Goal: Information Seeking & Learning: Learn about a topic

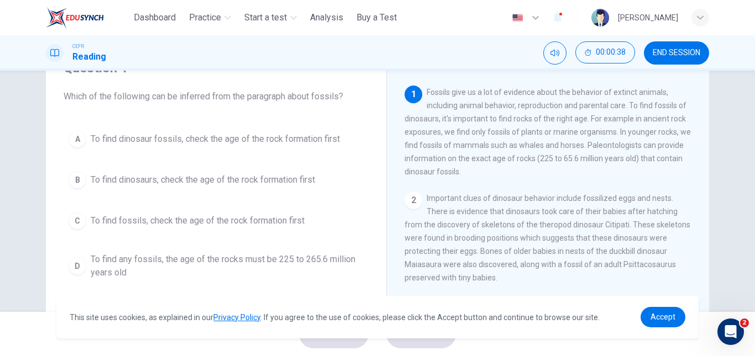
scroll to position [59, 0]
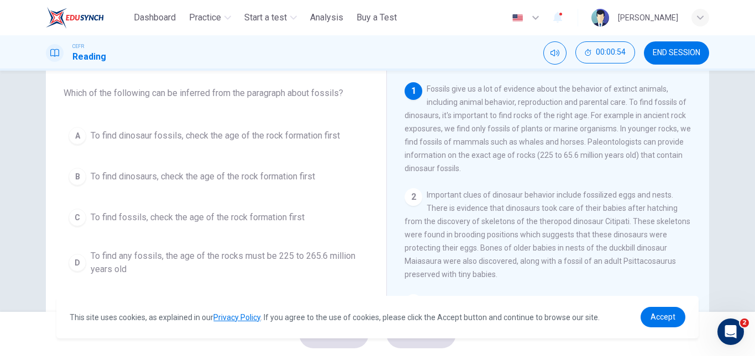
click at [162, 133] on span "To find dinosaur fossils, check the age of the rock formation first" at bounding box center [215, 135] width 249 height 13
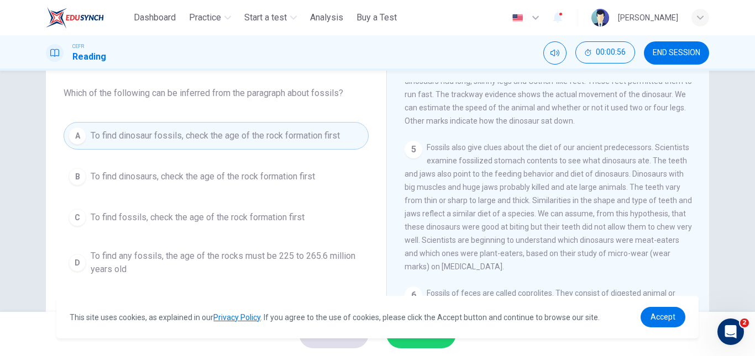
scroll to position [387, 0]
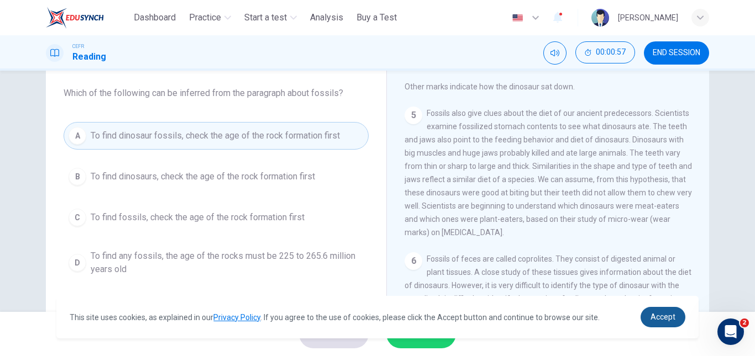
click at [673, 320] on span "Accept" at bounding box center [662, 317] width 25 height 9
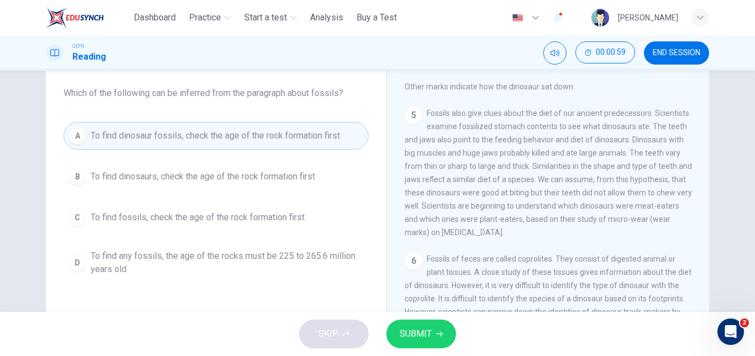
click at [414, 330] on span "SUBMIT" at bounding box center [415, 334] width 32 height 15
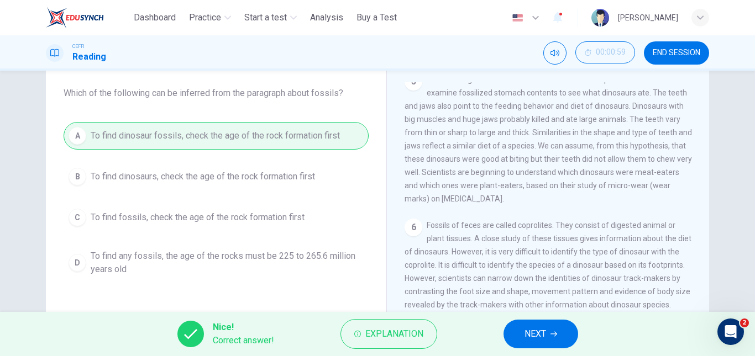
scroll to position [462, 0]
click at [546, 330] on button "NEXT" at bounding box center [540, 334] width 75 height 29
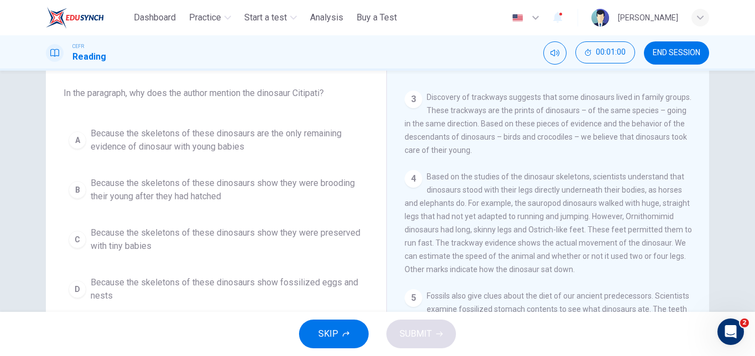
scroll to position [75, 0]
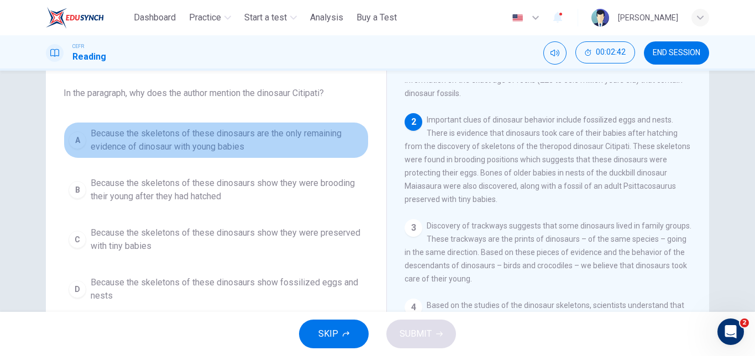
click at [136, 125] on button "A Because the skeletons of these dinosaurs are the only remaining evidence of d…" at bounding box center [216, 140] width 305 height 36
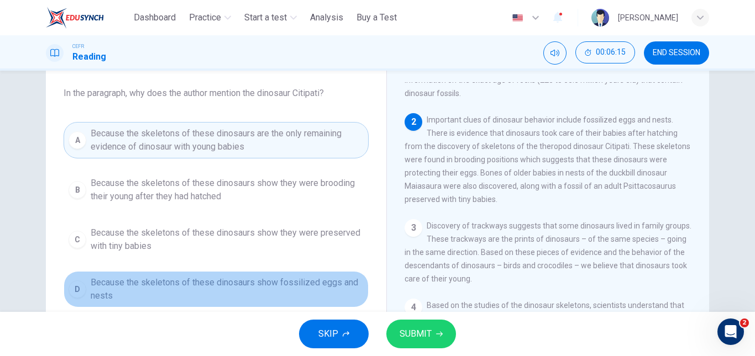
click at [255, 290] on span "Because the skeletons of these dinosaurs show fossilized eggs and nests" at bounding box center [227, 289] width 273 height 27
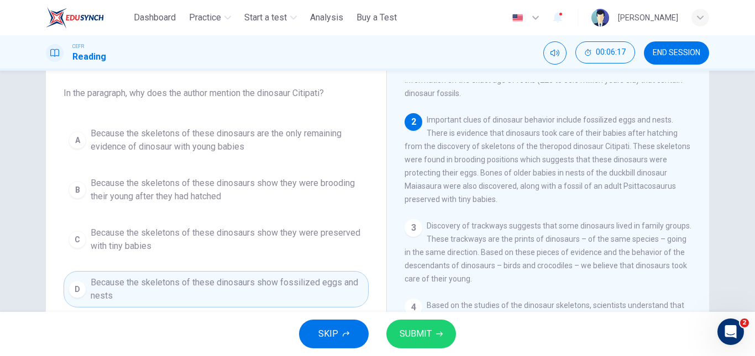
click at [412, 336] on span "SUBMIT" at bounding box center [415, 334] width 32 height 15
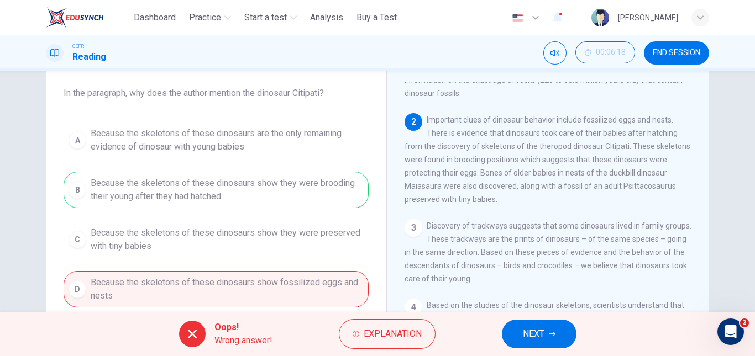
click at [546, 339] on button "NEXT" at bounding box center [539, 334] width 75 height 29
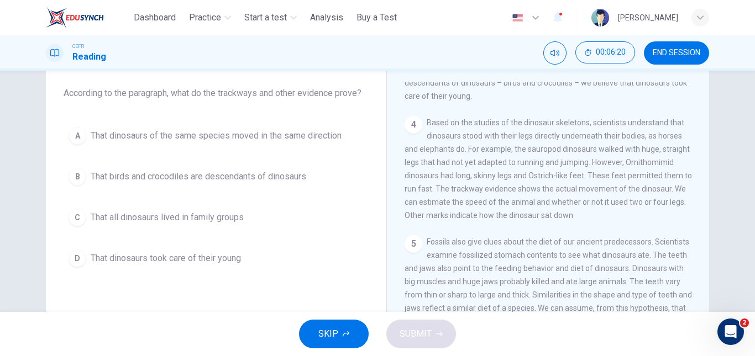
scroll to position [129, 0]
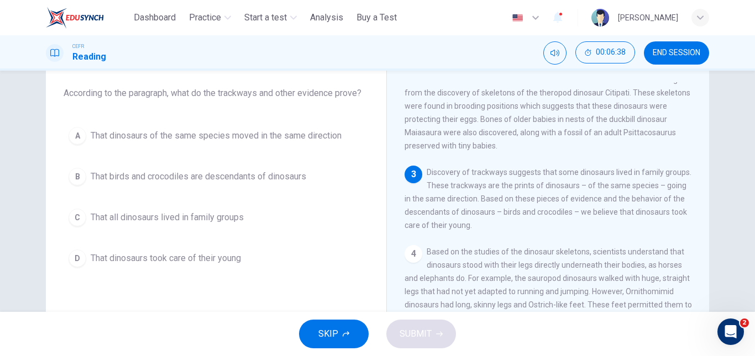
click at [578, 194] on span "Discovery of trackways suggests that some dinosaurs lived in family groups. The…" at bounding box center [547, 199] width 287 height 62
click at [255, 135] on span "That dinosaurs of the same species moved in the same direction" at bounding box center [216, 135] width 251 height 13
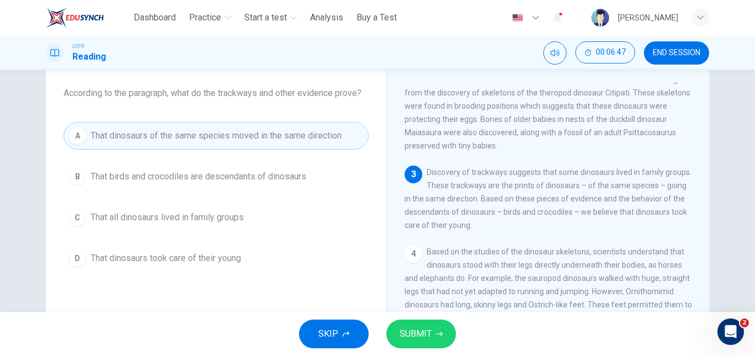
click at [433, 330] on button "SUBMIT" at bounding box center [421, 334] width 70 height 29
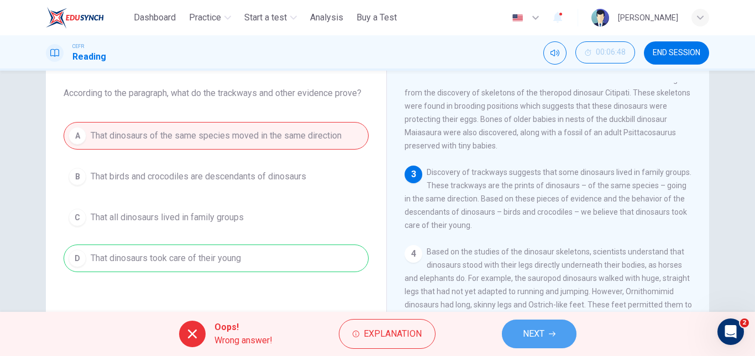
click at [549, 338] on button "NEXT" at bounding box center [539, 334] width 75 height 29
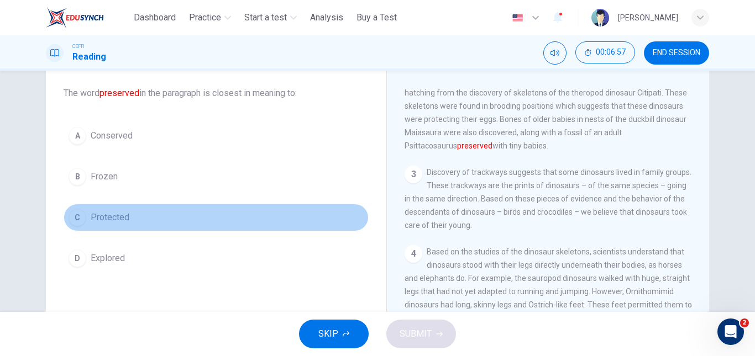
click at [111, 222] on span "Protected" at bounding box center [110, 217] width 39 height 13
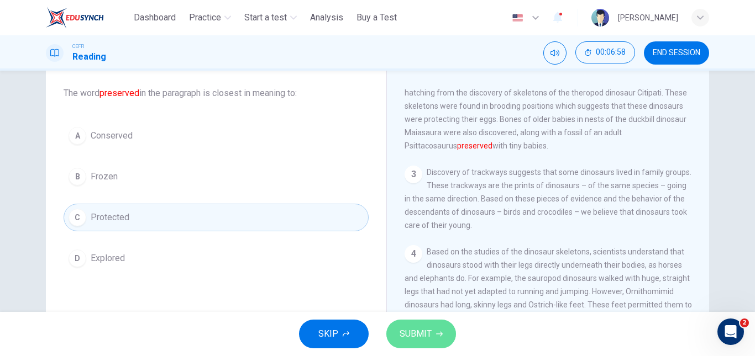
click at [430, 323] on button "SUBMIT" at bounding box center [421, 334] width 70 height 29
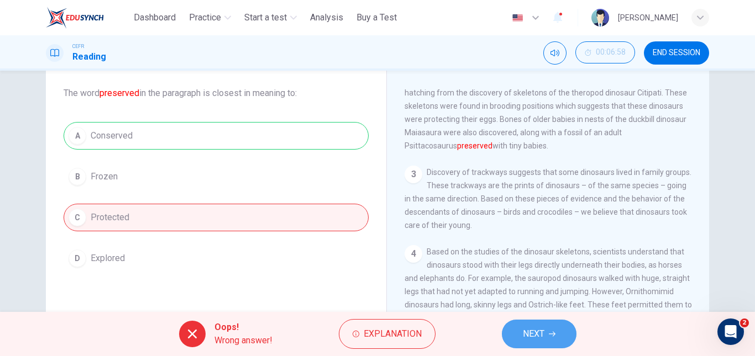
click at [549, 333] on icon "button" at bounding box center [552, 334] width 7 height 7
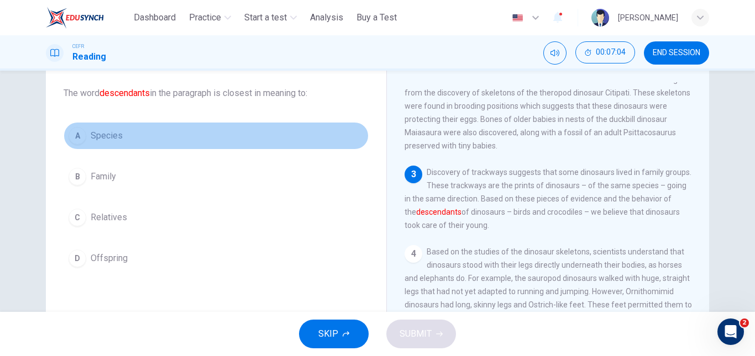
click at [129, 139] on button "A Species" at bounding box center [216, 136] width 305 height 28
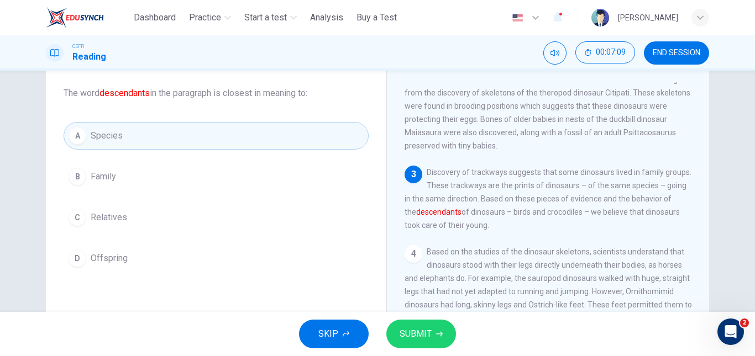
click at [429, 324] on button "SUBMIT" at bounding box center [421, 334] width 70 height 29
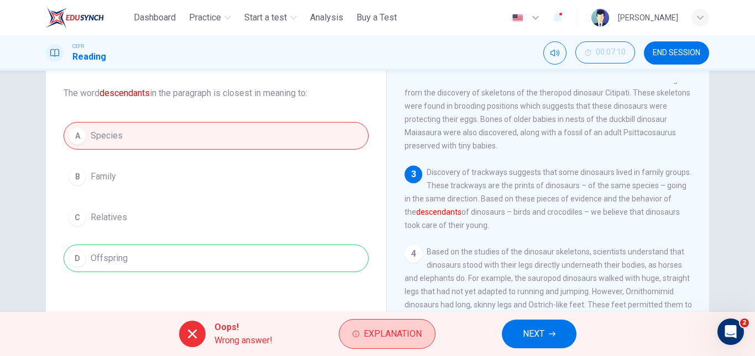
click at [381, 348] on button "Explanation" at bounding box center [387, 334] width 97 height 30
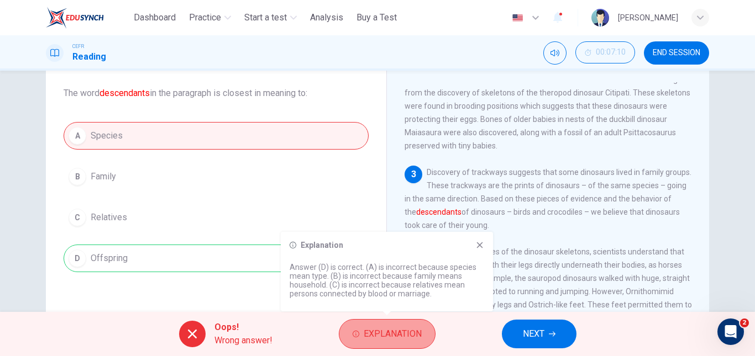
click at [377, 333] on span "Explanation" at bounding box center [393, 334] width 58 height 15
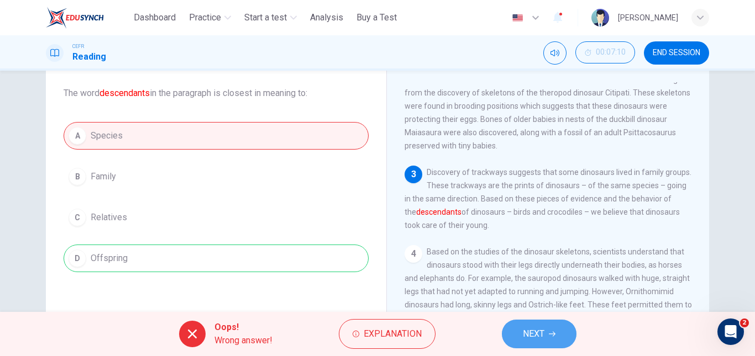
click at [527, 333] on span "NEXT" at bounding box center [534, 334] width 22 height 15
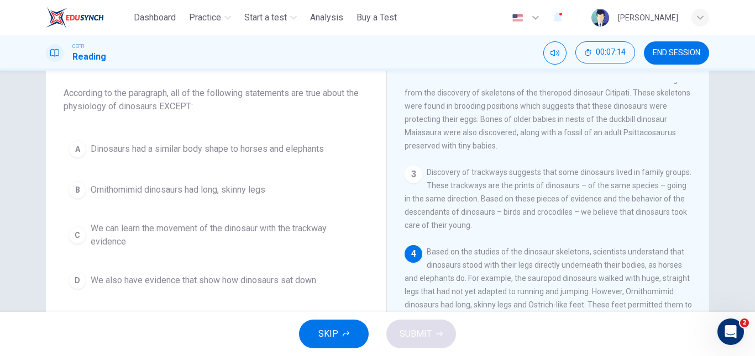
scroll to position [258, 0]
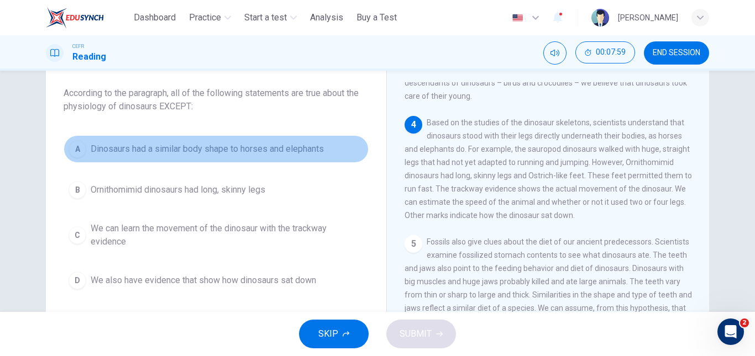
click at [210, 151] on span "Dinosaurs had a similar body shape to horses and elephants" at bounding box center [207, 149] width 233 height 13
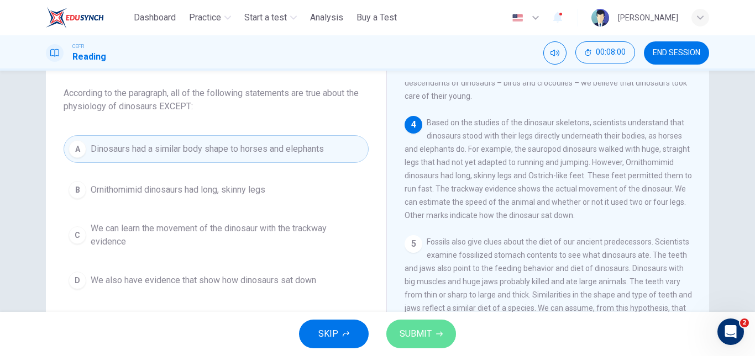
click at [427, 335] on span "SUBMIT" at bounding box center [415, 334] width 32 height 15
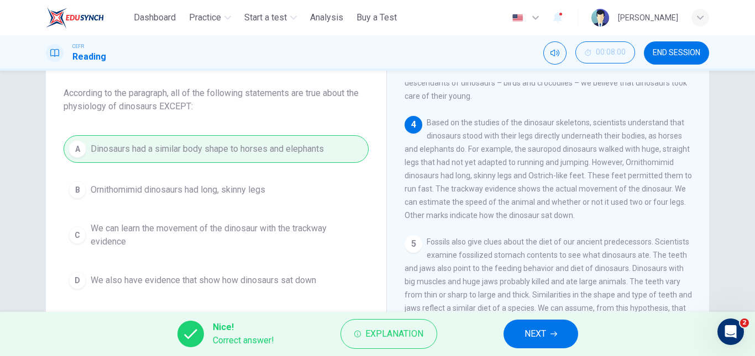
click at [545, 332] on span "NEXT" at bounding box center [535, 334] width 22 height 15
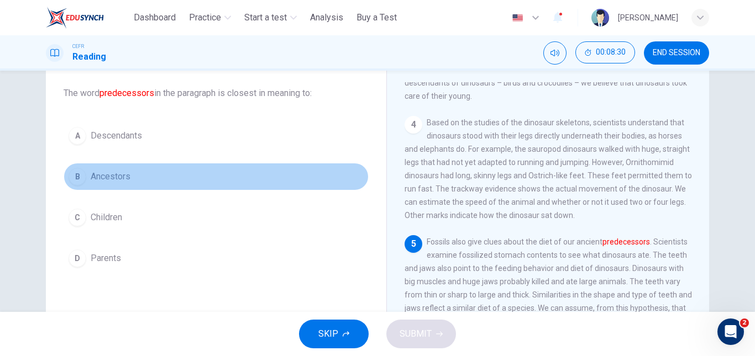
click at [147, 180] on button "B Ancestors" at bounding box center [216, 177] width 305 height 28
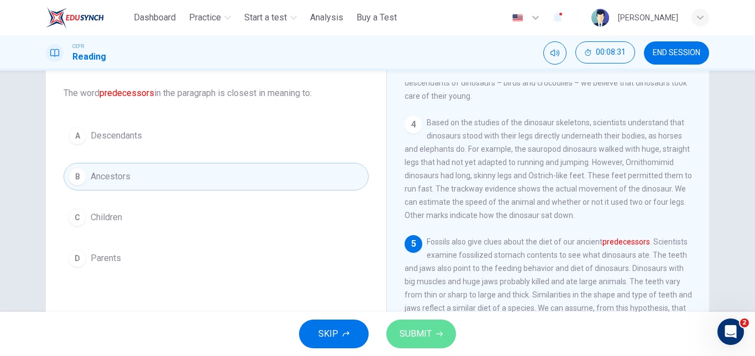
click at [423, 333] on span "SUBMIT" at bounding box center [415, 334] width 32 height 15
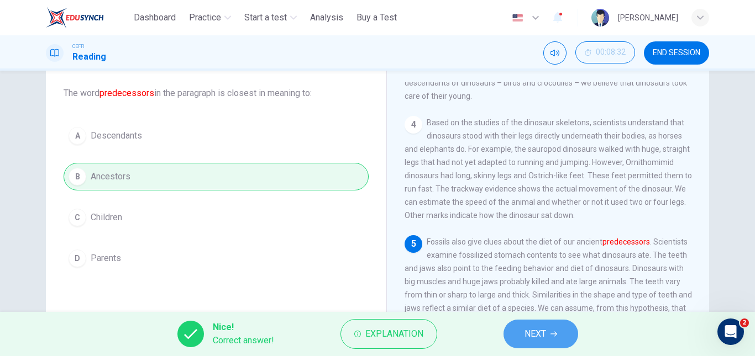
click at [535, 339] on span "NEXT" at bounding box center [535, 334] width 22 height 15
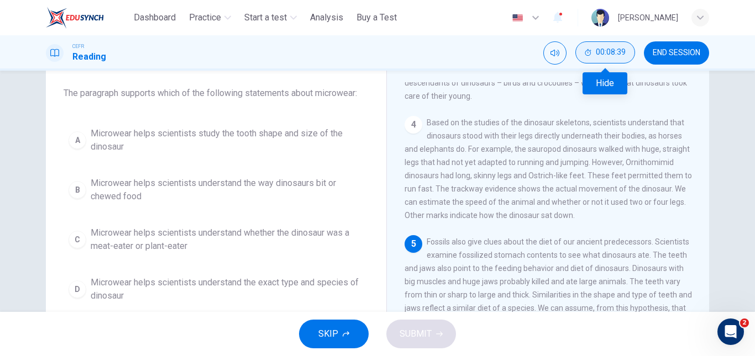
click at [604, 51] on span "00:08:39" at bounding box center [611, 52] width 30 height 9
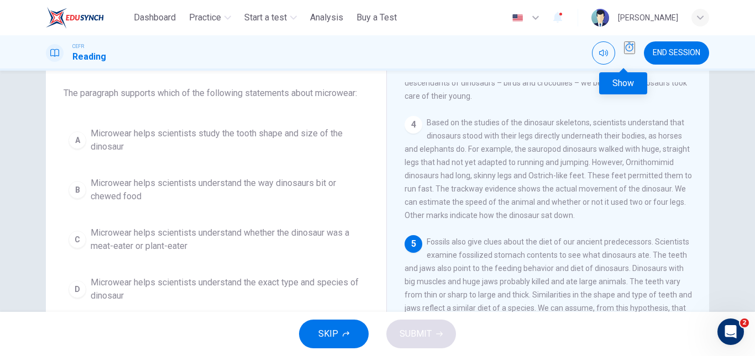
click at [625, 51] on icon "Show" at bounding box center [629, 47] width 9 height 9
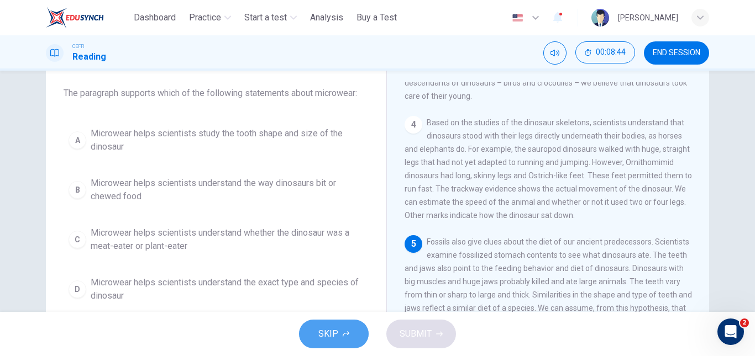
click at [332, 329] on span "SKIP" at bounding box center [328, 334] width 20 height 15
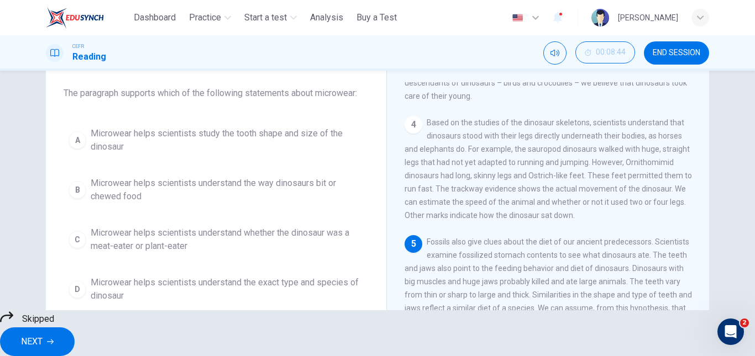
click at [668, 61] on button "END SESSION" at bounding box center [676, 52] width 65 height 23
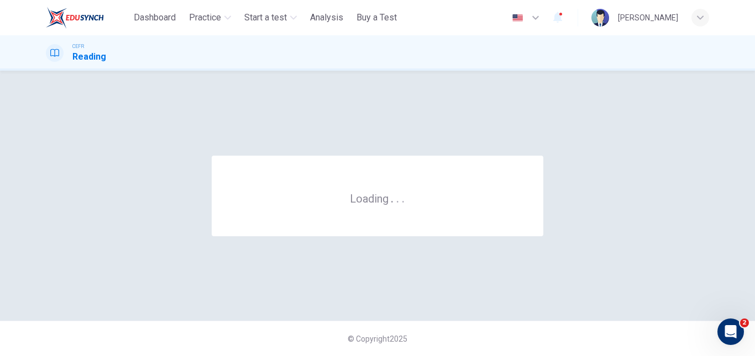
scroll to position [0, 0]
